Goal: Task Accomplishment & Management: Complete application form

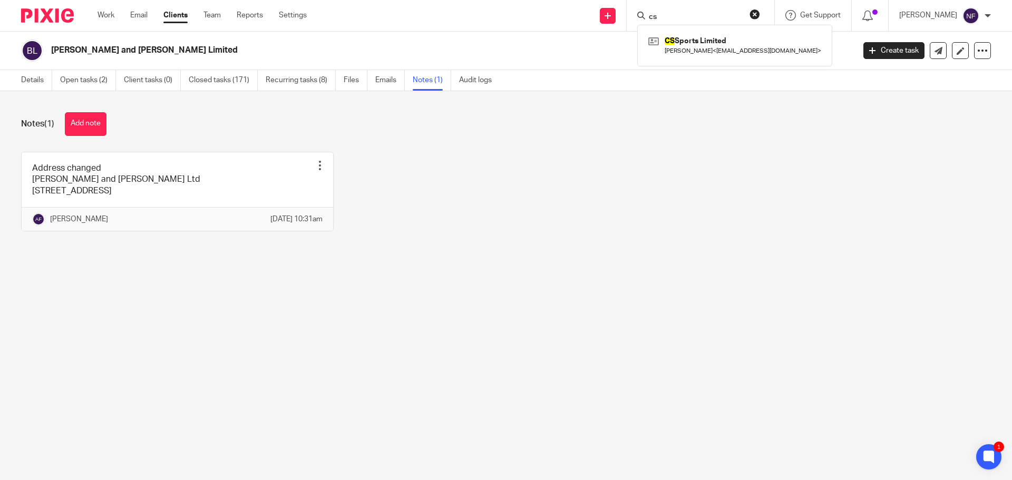
drag, startPoint x: 716, startPoint y: 16, endPoint x: 645, endPoint y: 11, distance: 71.4
click at [656, 12] on div "cs" at bounding box center [698, 15] width 123 height 13
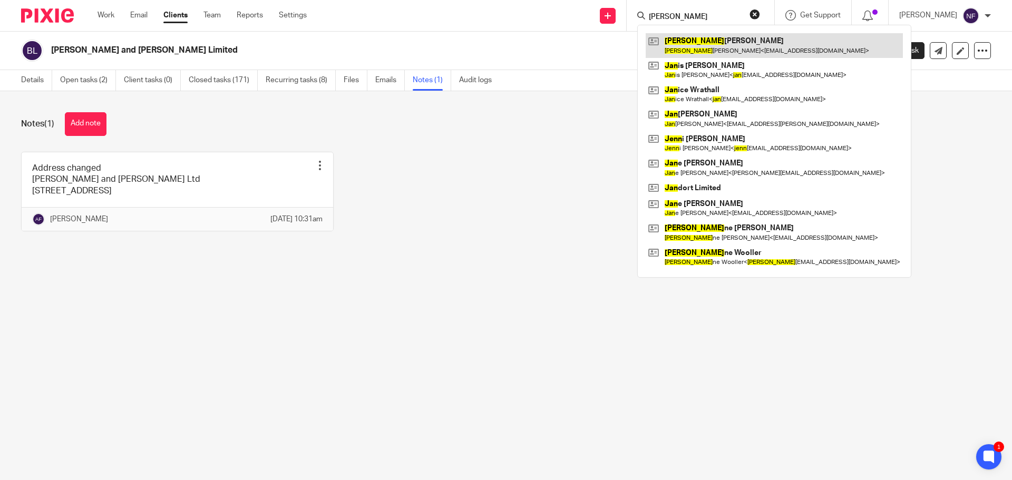
type input "jean"
click at [717, 46] on link at bounding box center [774, 45] width 257 height 24
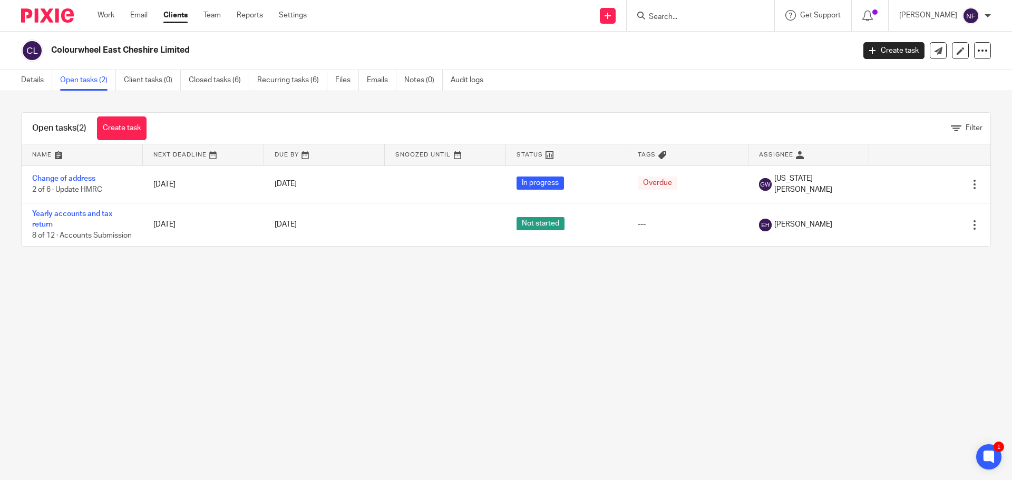
click at [698, 21] on input "Search" at bounding box center [695, 17] width 95 height 9
type input "judi"
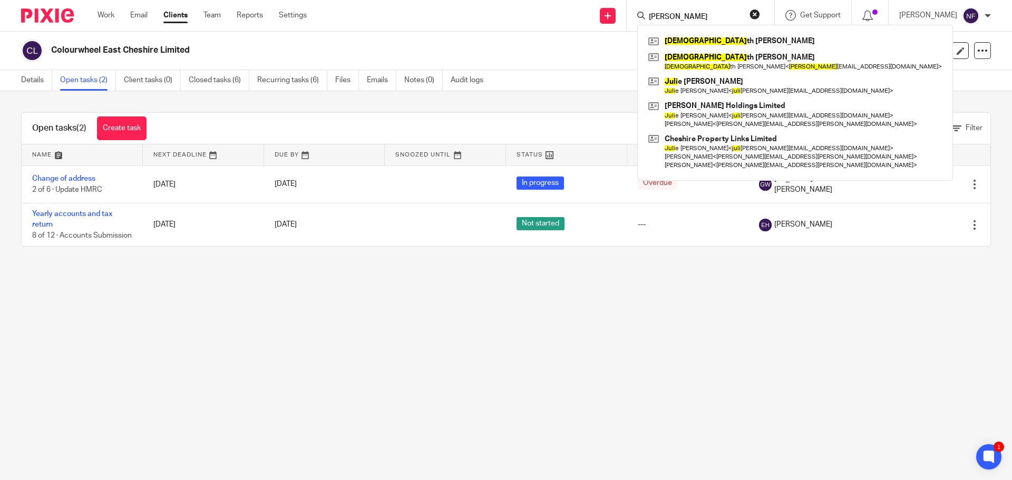
drag, startPoint x: 698, startPoint y: 21, endPoint x: 613, endPoint y: 3, distance: 86.7
click at [614, 4] on div "Send new email Create task Add client judi Judi th Lewis Judi th Ridgway Judi t…" at bounding box center [667, 15] width 689 height 31
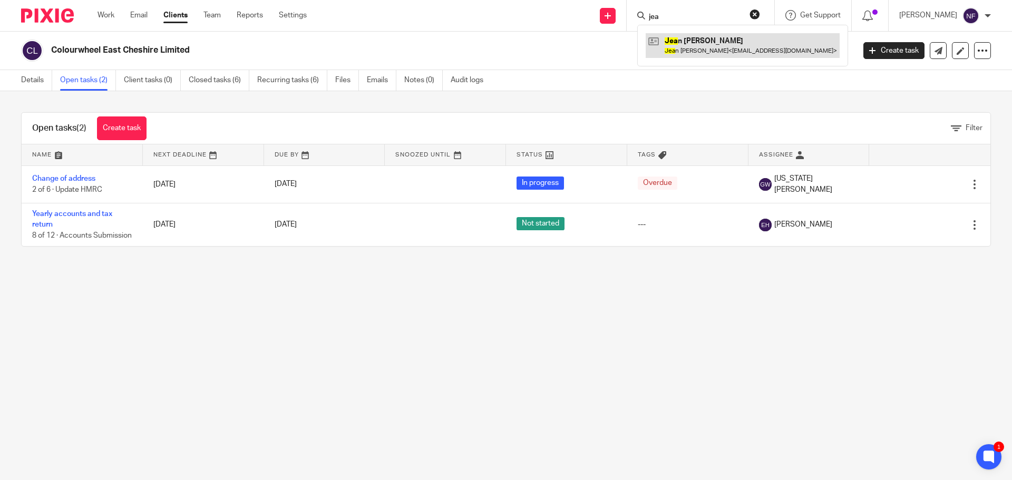
type input "jea"
click at [697, 51] on link at bounding box center [743, 45] width 194 height 24
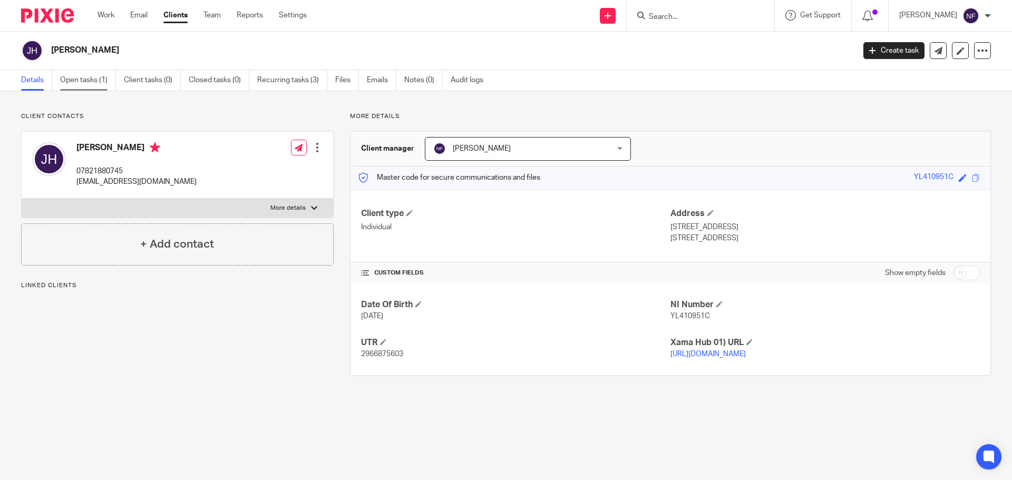
click at [77, 83] on link "Open tasks (1)" at bounding box center [88, 80] width 56 height 21
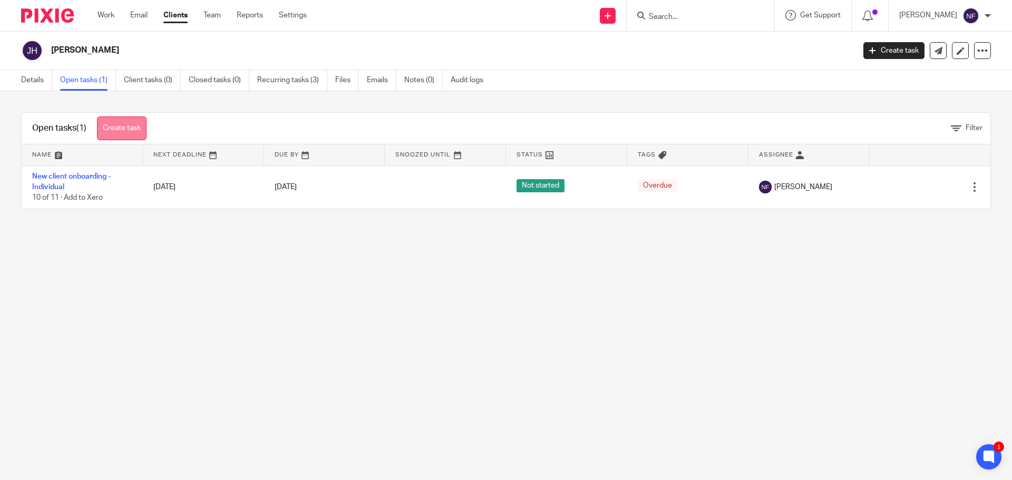
click at [133, 132] on link "Create task" at bounding box center [122, 128] width 50 height 24
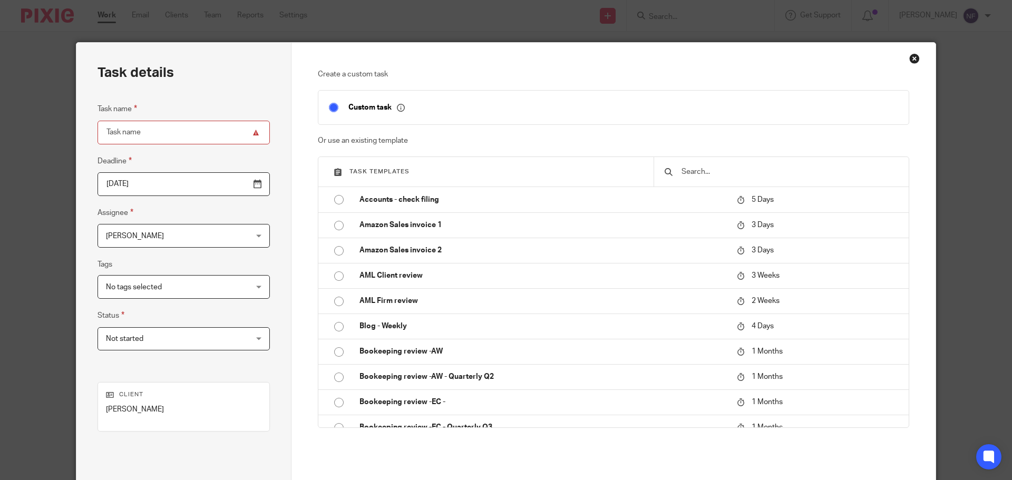
click at [707, 176] on input "text" at bounding box center [789, 172] width 218 height 12
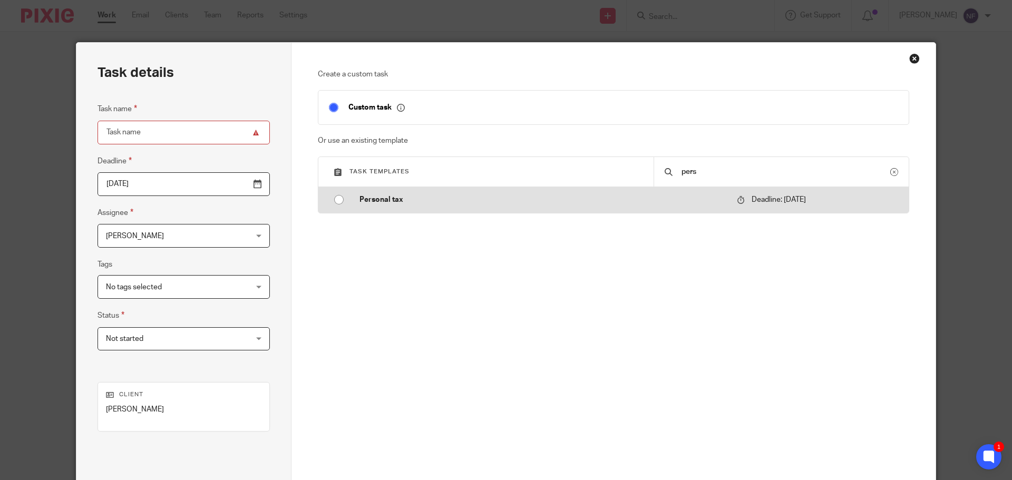
type input "pers"
click at [546, 196] on p "Personal tax" at bounding box center [542, 199] width 367 height 11
type input "2026-01-31"
type input "Personal tax"
checkbox input "false"
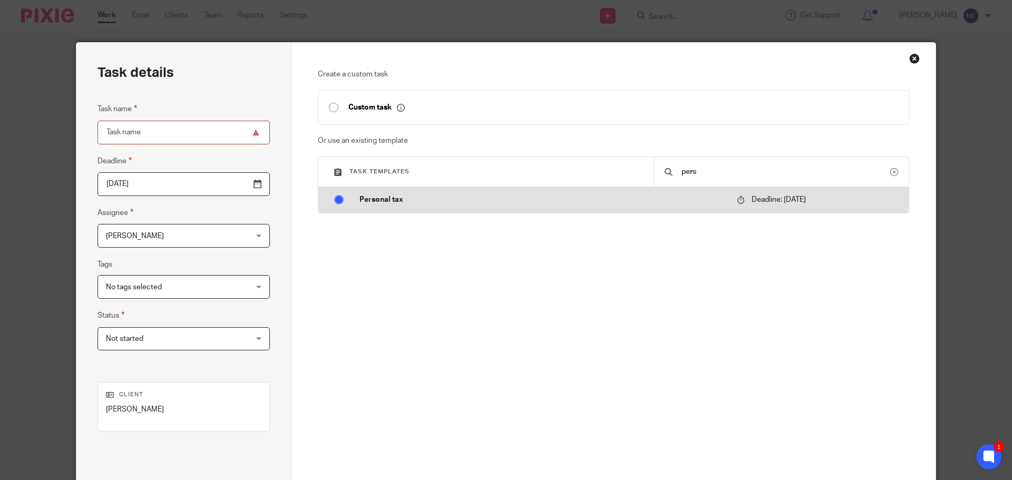
radio input "true"
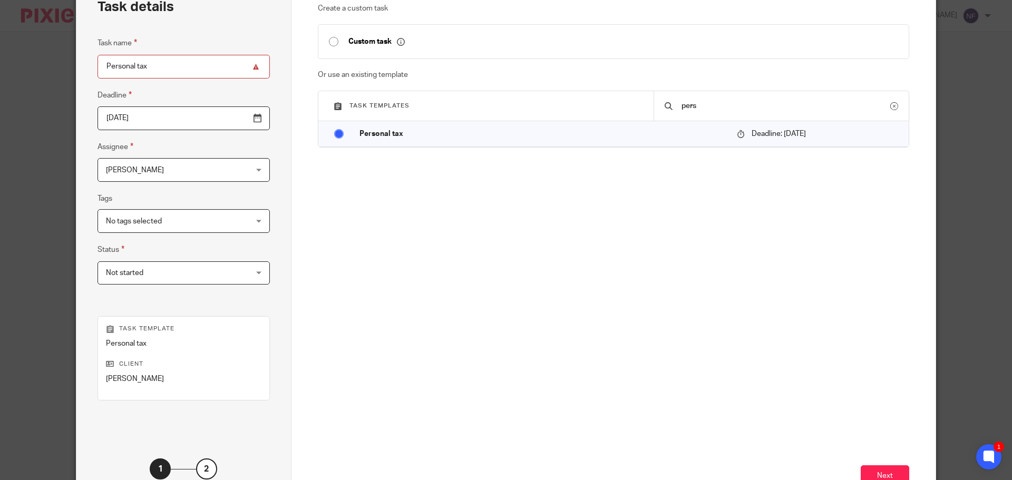
scroll to position [143, 0]
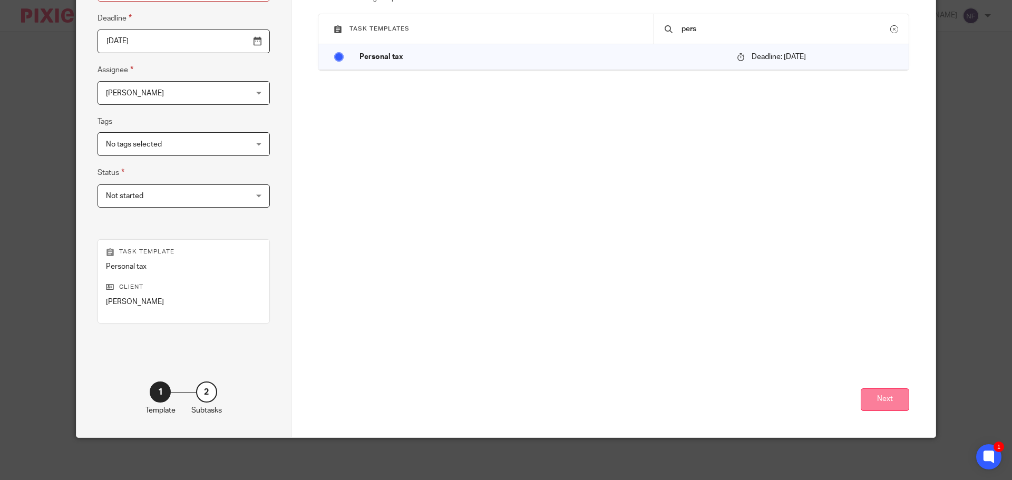
click at [876, 397] on button "Next" at bounding box center [885, 399] width 48 height 23
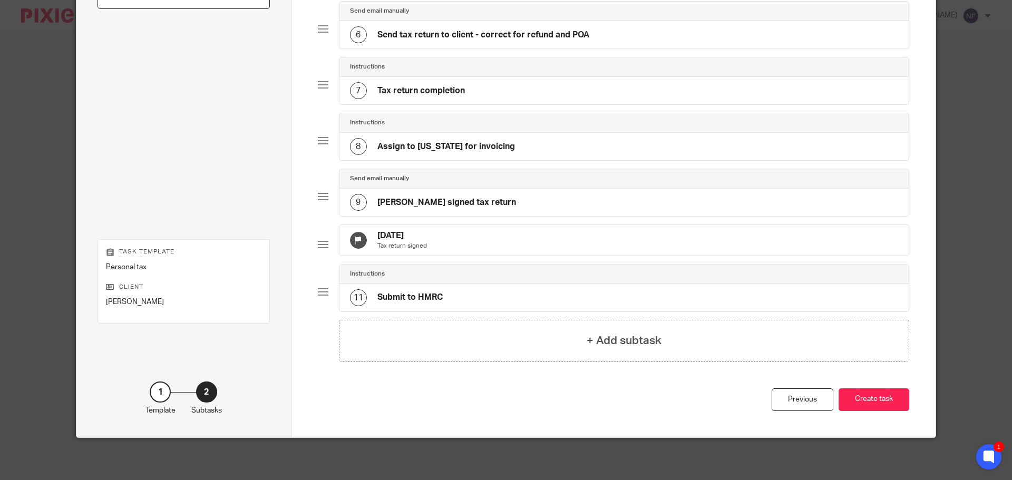
scroll to position [354, 0]
click at [873, 404] on button "Create task" at bounding box center [873, 399] width 71 height 23
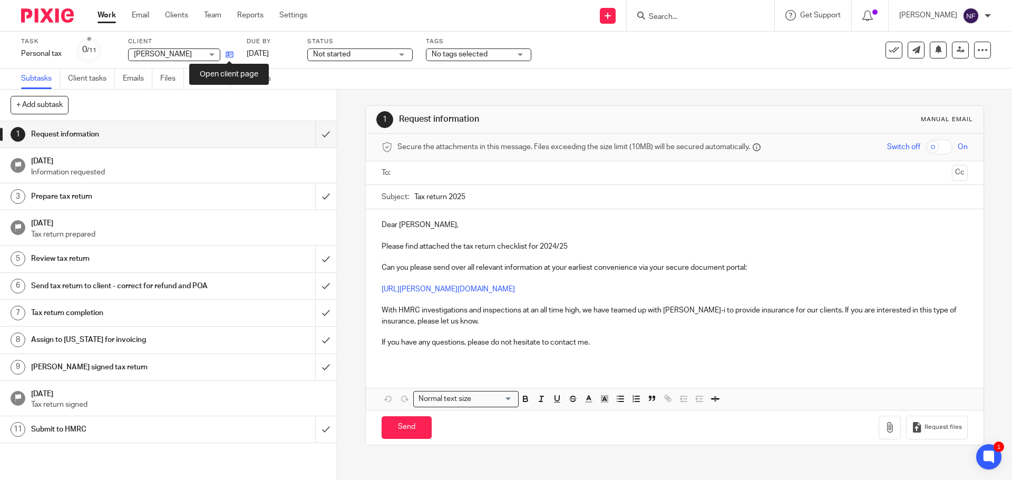
click at [231, 55] on icon at bounding box center [230, 55] width 8 height 8
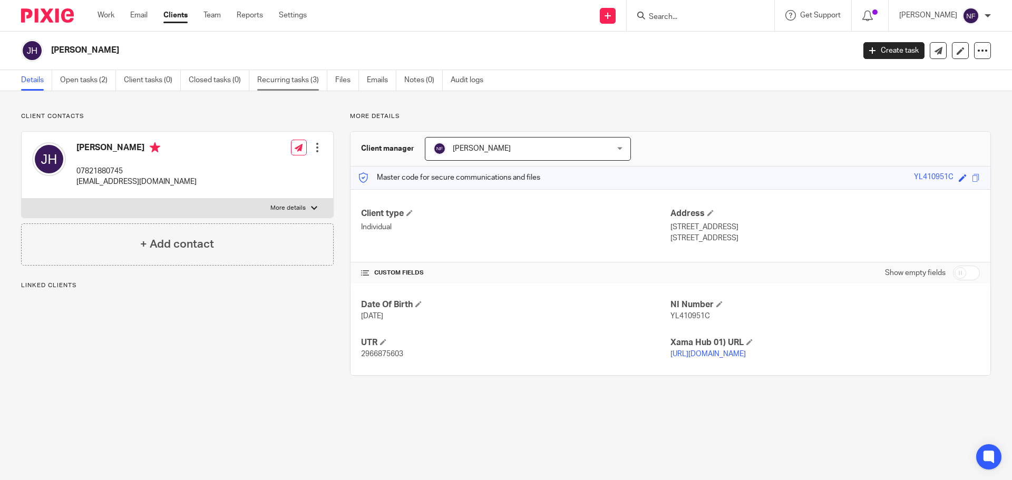
click at [298, 82] on link "Recurring tasks (3)" at bounding box center [292, 80] width 70 height 21
click at [687, 15] on input "Search" at bounding box center [695, 17] width 95 height 9
type input "future"
click at [697, 44] on link at bounding box center [711, 41] width 131 height 16
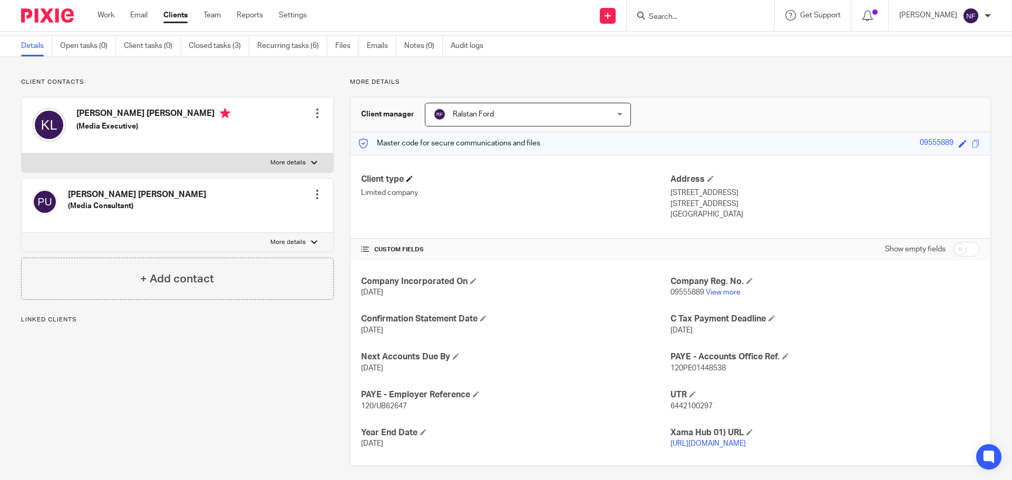
scroll to position [52, 0]
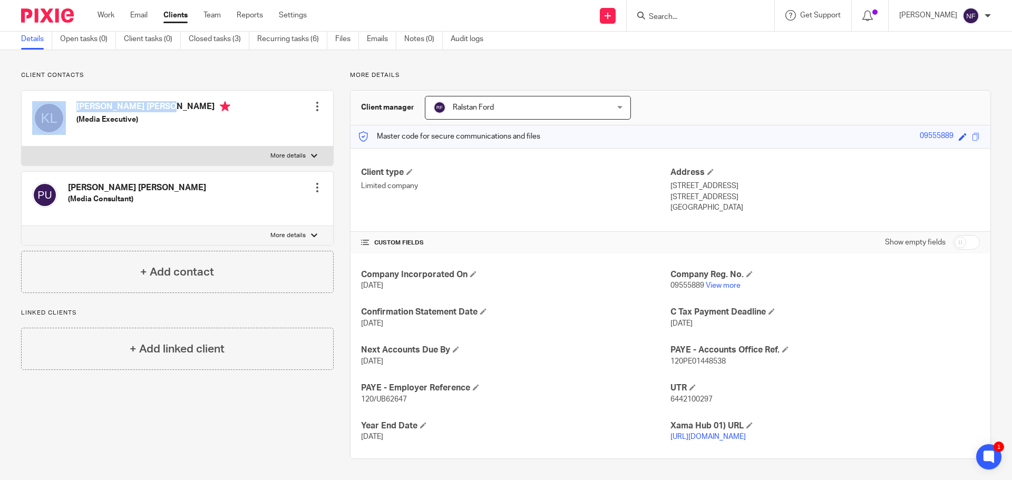
drag, startPoint x: 114, startPoint y: 96, endPoint x: 69, endPoint y: 94, distance: 44.8
click at [69, 96] on div "[PERSON_NAME] [PERSON_NAME] (Media Executive)" at bounding box center [131, 118] width 198 height 45
copy div "[PERSON_NAME]"
drag, startPoint x: 710, startPoint y: 389, endPoint x: 666, endPoint y: 389, distance: 44.8
click at [670, 394] on p "6442100297" at bounding box center [824, 399] width 309 height 11
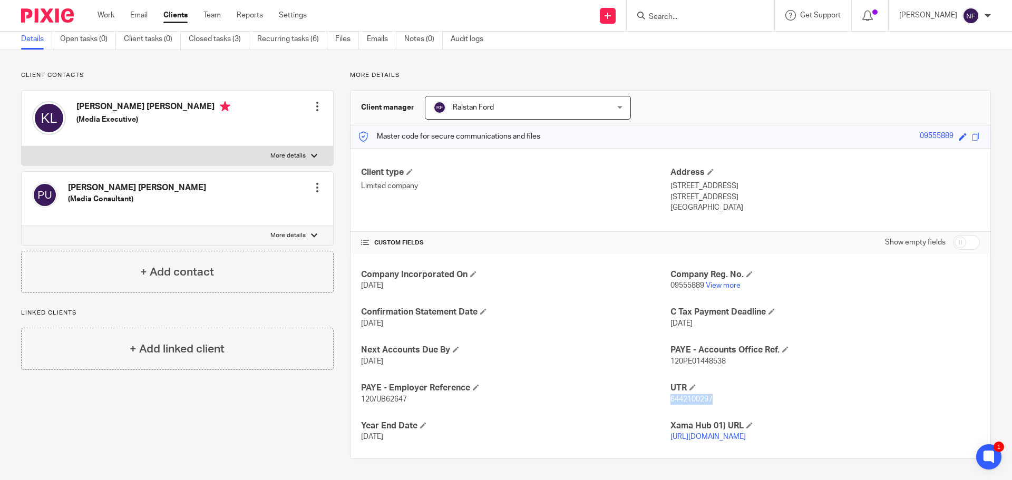
copy span "6442100297"
click at [796, 91] on div "Client manager Ralstan Ford Ralstan Ford [PERSON_NAME] [PERSON_NAME] [PERSON_NA…" at bounding box center [670, 108] width 640 height 35
